Goal: Information Seeking & Learning: Learn about a topic

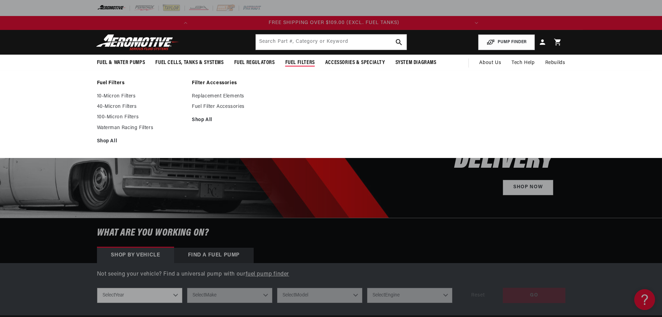
scroll to position [0, 275]
click at [231, 96] on link "Replacement Elements" at bounding box center [236, 96] width 88 height 6
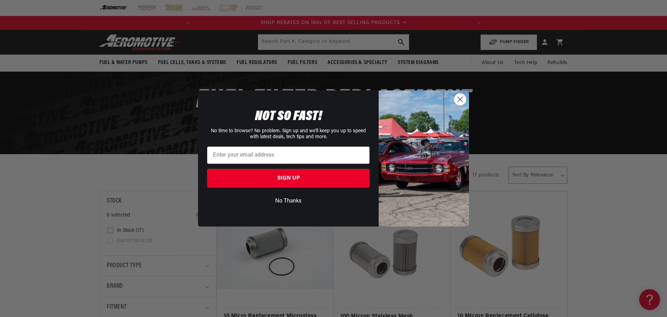
click at [463, 102] on circle "Close dialog" at bounding box center [460, 98] width 11 height 11
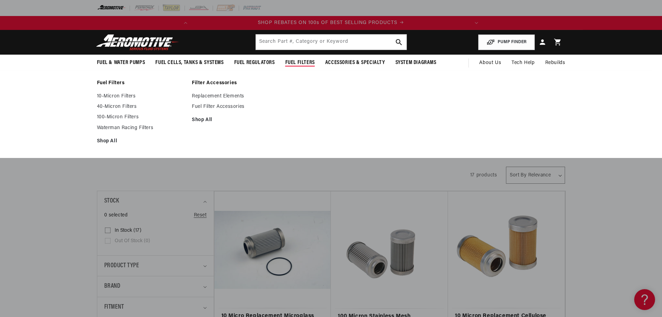
click at [292, 63] on span "Fuel Filters" at bounding box center [300, 62] width 30 height 7
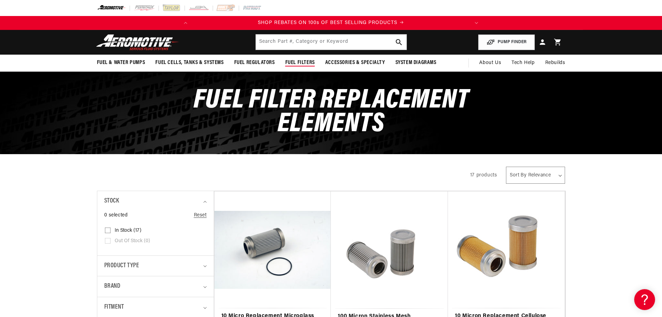
click at [292, 63] on span "Fuel Filters" at bounding box center [300, 62] width 30 height 7
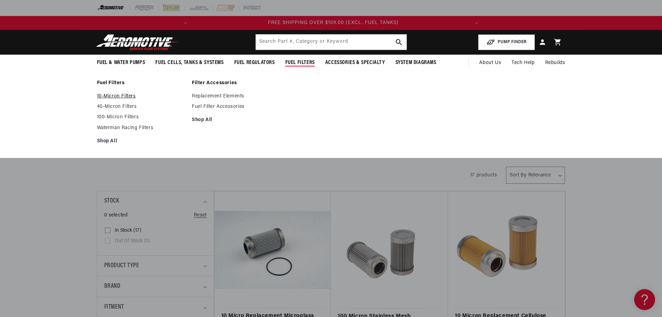
click at [124, 94] on link "10-Micron Filters" at bounding box center [141, 96] width 88 height 6
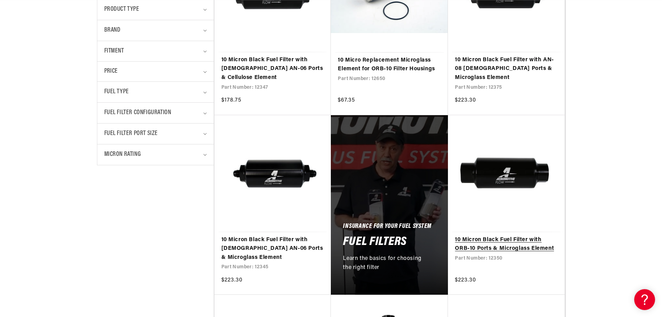
scroll to position [0, 239]
click at [533, 241] on link "10 Micron Black Fuel Filter with ORB-10 Ports & Microglass Element" at bounding box center [506, 244] width 103 height 18
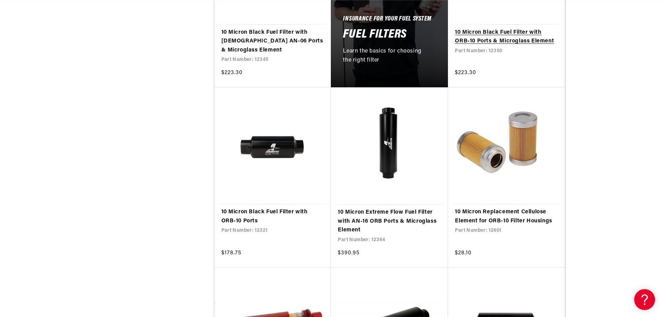
scroll to position [452, 0]
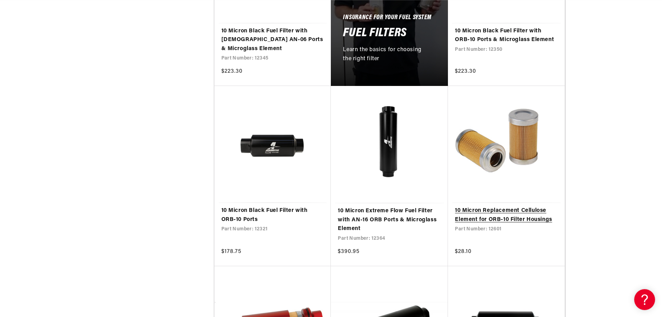
click at [520, 206] on link "10 Micron Replacement Cellulose Element for ORB-10 Filter Housings" at bounding box center [506, 215] width 103 height 18
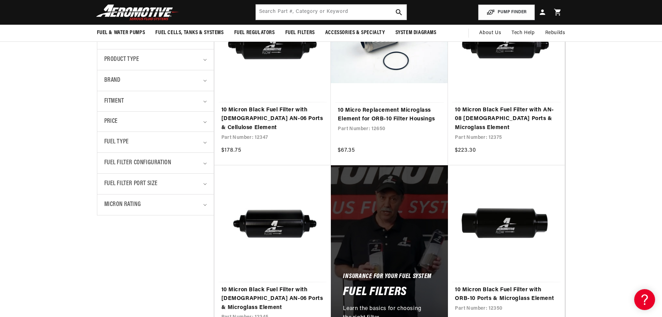
scroll to position [139, 0]
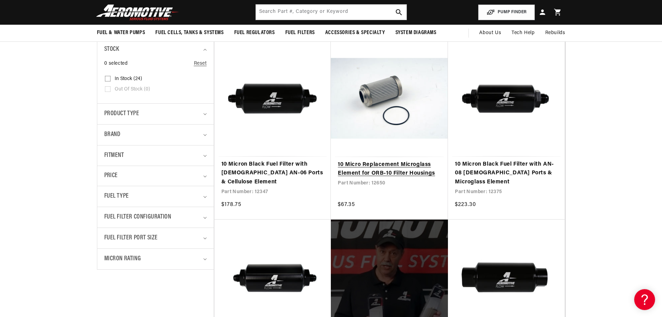
click at [420, 174] on link "10 Micro Replacement Microglass Element for ORB-10 Filter Housings" at bounding box center [389, 169] width 103 height 18
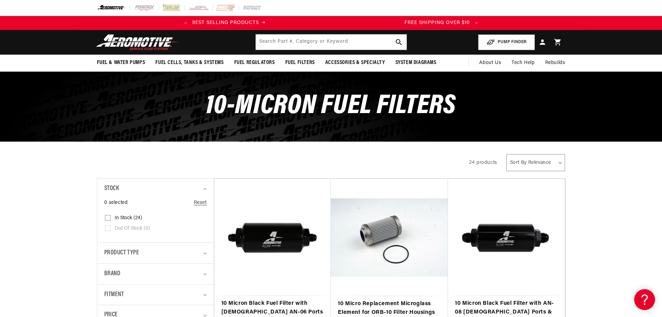
scroll to position [0, 0]
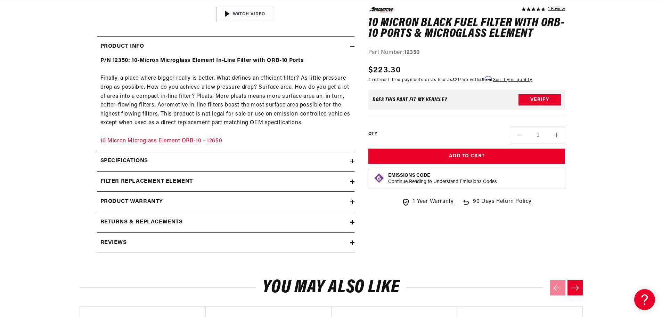
scroll to position [0, 275]
click at [352, 161] on icon at bounding box center [352, 161] width 4 height 0
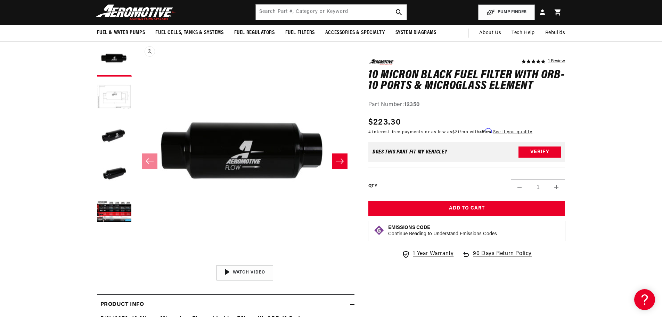
scroll to position [0, 0]
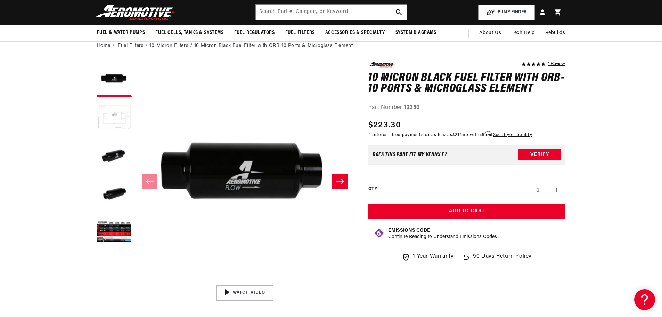
click at [124, 120] on button "Load image 2 in gallery view" at bounding box center [114, 117] width 35 height 35
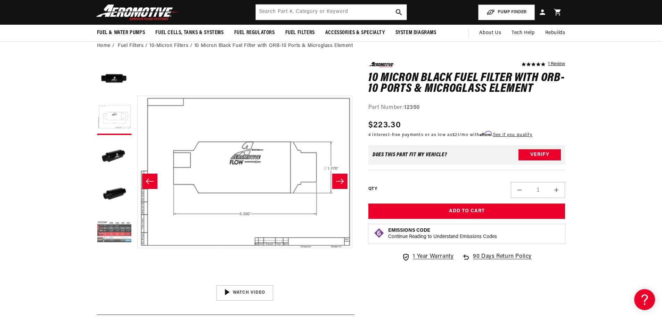
click at [122, 221] on button "Load image 5 in gallery view" at bounding box center [114, 232] width 35 height 35
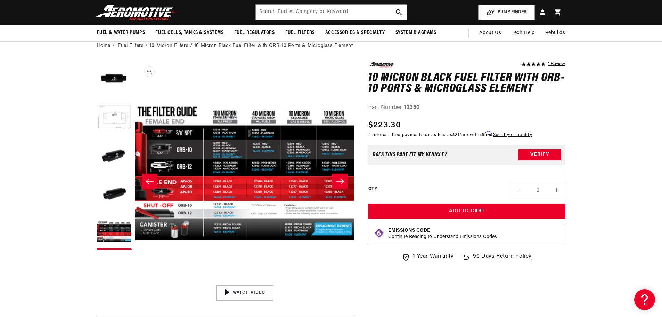
click at [135, 282] on button "Open media 5 in modal" at bounding box center [135, 282] width 0 height 0
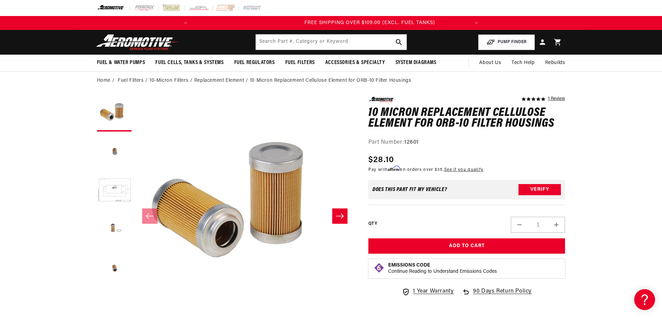
scroll to position [0, 275]
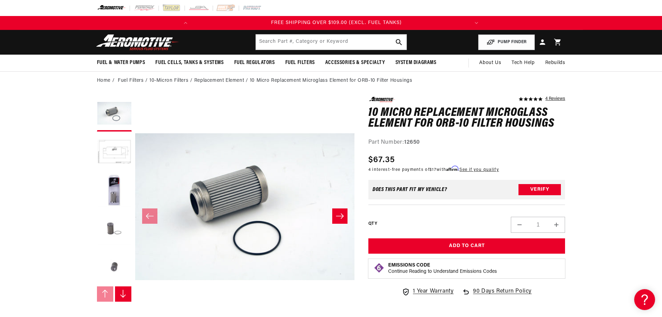
scroll to position [0, 275]
